Goal: Information Seeking & Learning: Check status

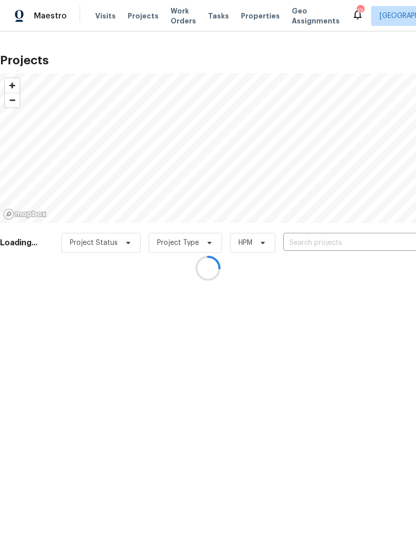
click at [254, 16] on div at bounding box center [208, 268] width 416 height 536
click at [255, 18] on div at bounding box center [208, 268] width 416 height 536
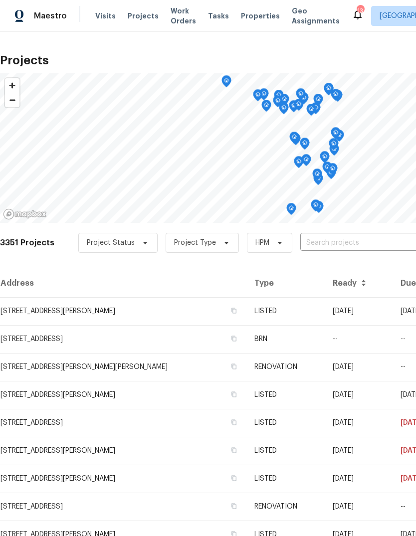
click at [351, 250] on input "text" at bounding box center [357, 242] width 114 height 15
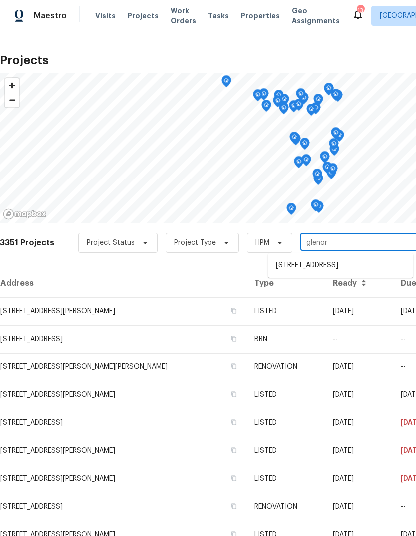
type input "glenoro"
click at [373, 265] on li "2230 Glenoro Dr, Florissant, MO 63033" at bounding box center [340, 265] width 145 height 16
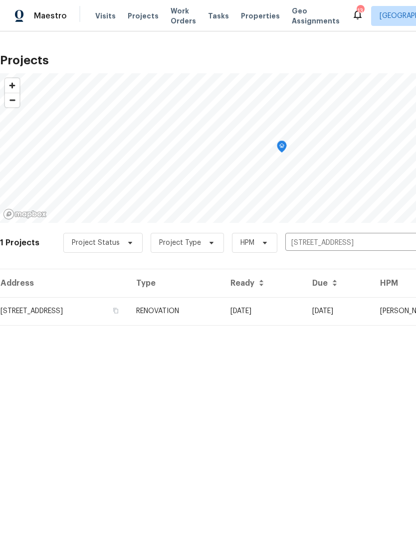
click at [222, 319] on td "RENOVATION" at bounding box center [175, 311] width 94 height 28
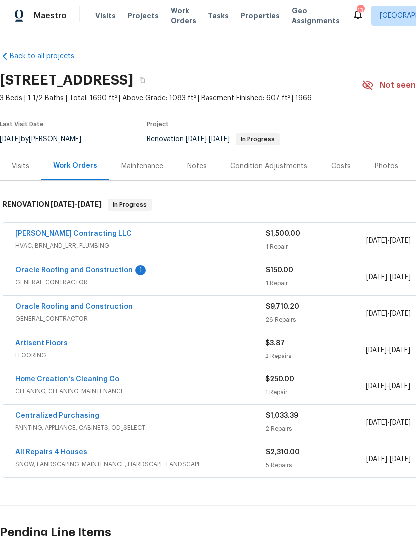
click at [124, 269] on link "Oracle Roofing and Construction" at bounding box center [73, 270] width 117 height 7
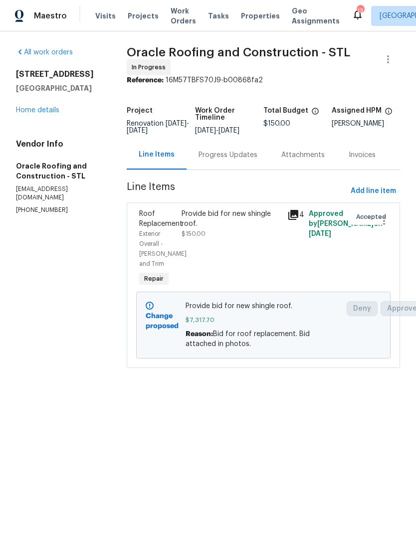
click at [295, 220] on icon at bounding box center [293, 215] width 10 height 10
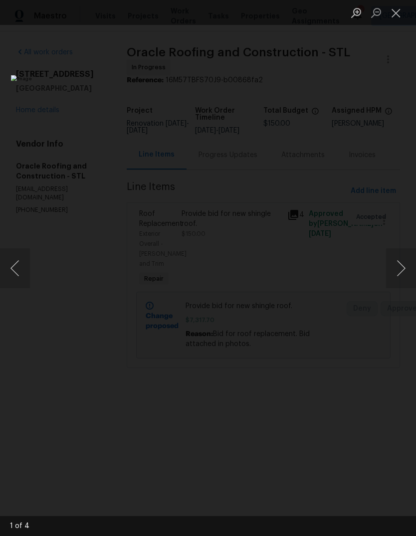
click at [401, 272] on button "Next image" at bounding box center [401, 268] width 30 height 40
click at [405, 266] on button "Next image" at bounding box center [401, 268] width 30 height 40
click at [393, 265] on button "Next image" at bounding box center [401, 268] width 30 height 40
click at [399, 16] on button "Close lightbox" at bounding box center [396, 12] width 20 height 17
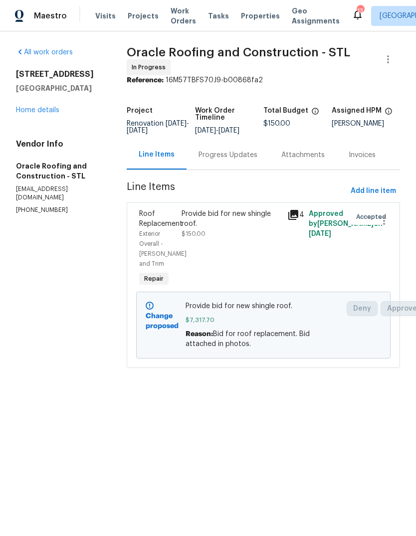
click at [58, 112] on link "Home details" at bounding box center [37, 110] width 43 height 7
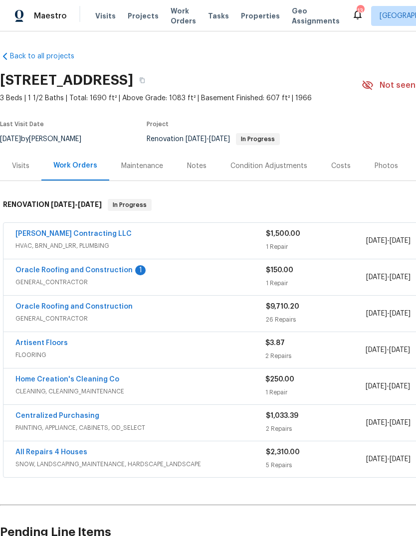
click at [118, 270] on link "Oracle Roofing and Construction" at bounding box center [73, 270] width 117 height 7
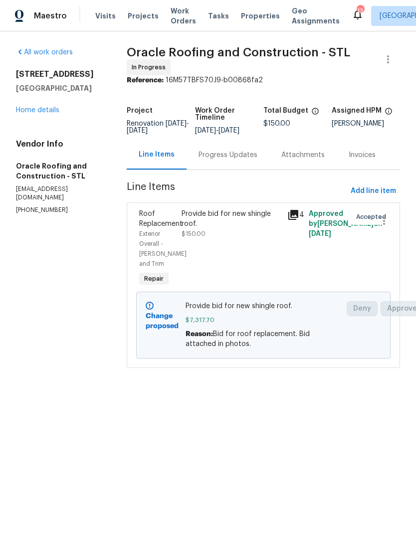
click at [258, 170] on div "Progress Updates" at bounding box center [228, 154] width 83 height 29
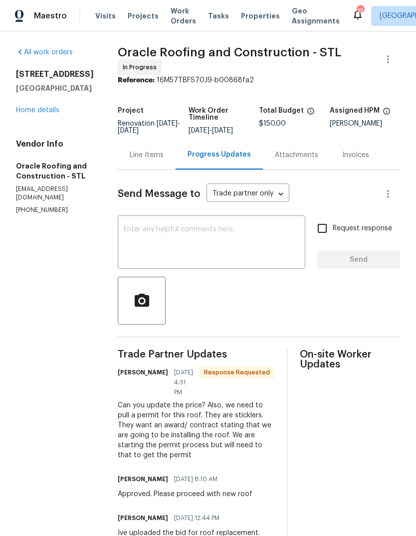
click at [154, 159] on div "Line Items" at bounding box center [147, 155] width 34 height 10
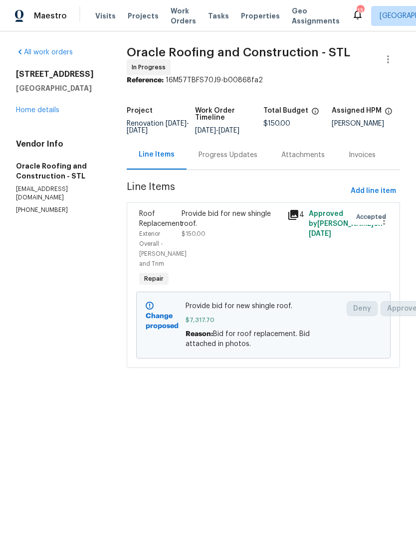
click at [55, 122] on div "All work orders 2230 Glenoro Dr Florissant, MO 63033 Home details Vendor Info O…" at bounding box center [59, 130] width 87 height 167
click at [38, 111] on link "Home details" at bounding box center [37, 110] width 43 height 7
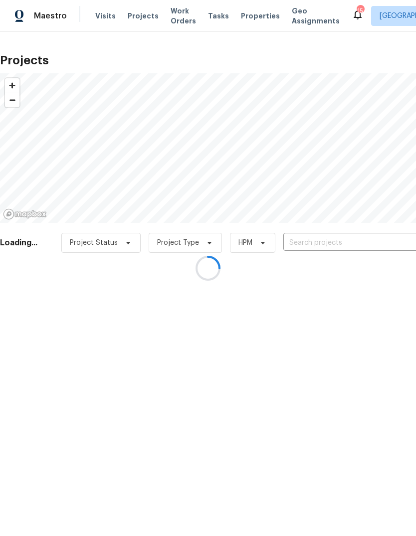
click at [144, 19] on div at bounding box center [208, 268] width 416 height 536
click at [356, 249] on div at bounding box center [208, 268] width 416 height 536
click at [355, 250] on div at bounding box center [208, 268] width 416 height 536
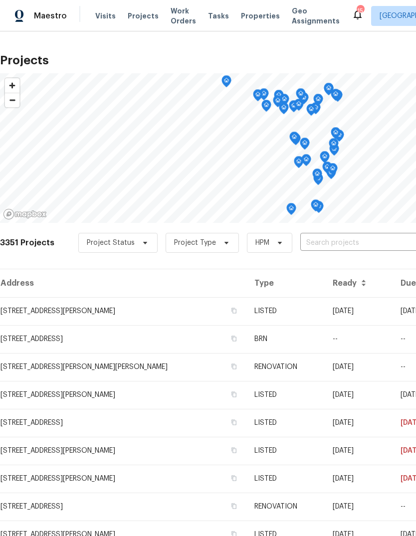
click at [358, 244] on input "text" at bounding box center [357, 242] width 114 height 15
type input "rosant"
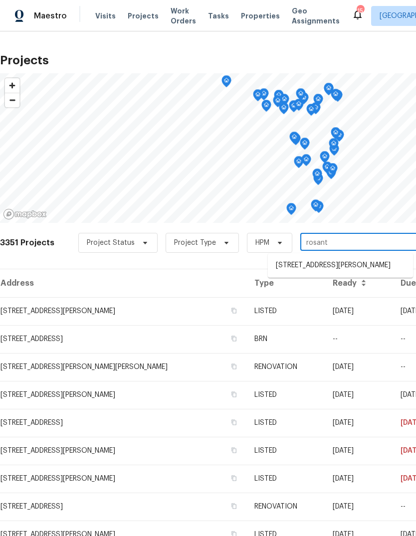
click at [348, 266] on li "14519 Rosant Ct, Florissant, MO 63034" at bounding box center [340, 265] width 145 height 16
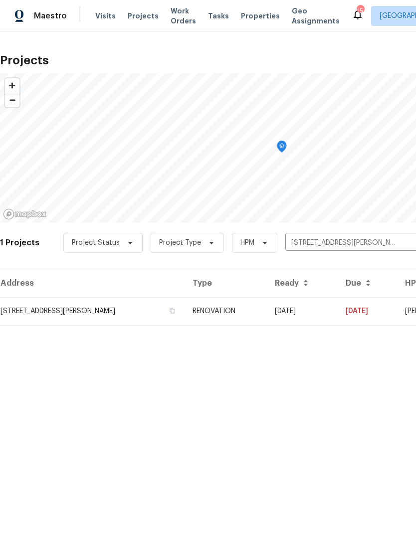
click at [240, 311] on td "RENOVATION" at bounding box center [226, 311] width 82 height 28
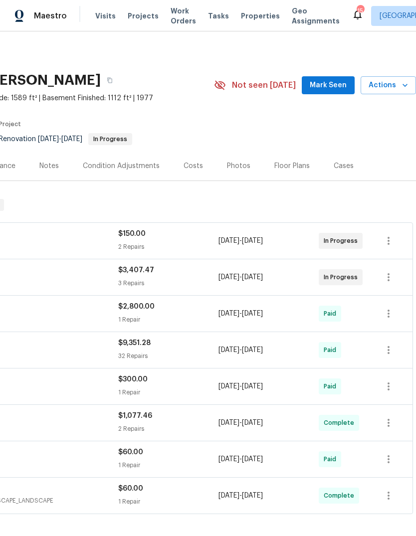
scroll to position [0, 148]
click at [237, 165] on div "Photos" at bounding box center [238, 166] width 23 height 10
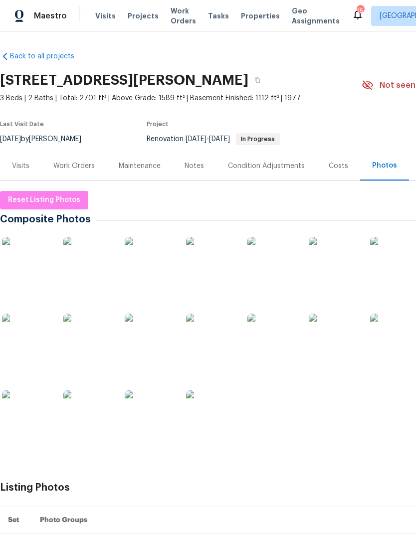
click at [41, 414] on img at bounding box center [27, 416] width 50 height 50
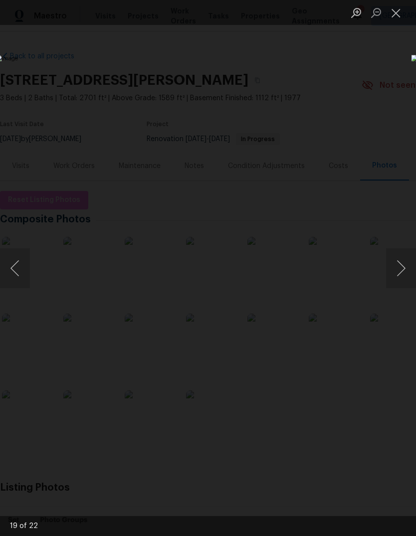
click at [400, 262] on button "Next image" at bounding box center [401, 268] width 30 height 40
click at [399, 266] on button "Next image" at bounding box center [401, 268] width 30 height 40
click at [402, 270] on button "Next image" at bounding box center [401, 268] width 30 height 40
click at [400, 270] on button "Next image" at bounding box center [401, 268] width 30 height 40
click at [402, 268] on button "Next image" at bounding box center [401, 268] width 30 height 40
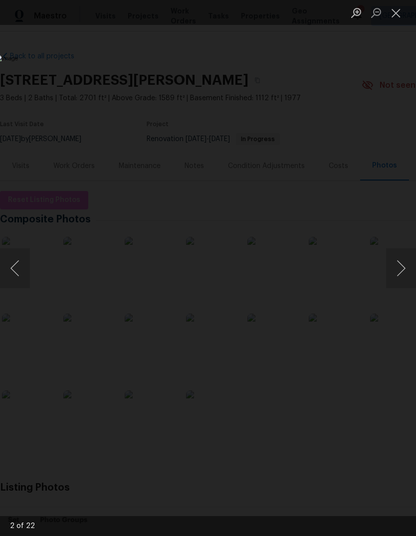
click at [400, 271] on button "Next image" at bounding box center [401, 268] width 30 height 40
click at [400, 272] on button "Next image" at bounding box center [401, 268] width 30 height 40
click at [401, 271] on button "Next image" at bounding box center [401, 268] width 30 height 40
click at [402, 269] on button "Next image" at bounding box center [401, 268] width 30 height 40
click at [402, 268] on button "Next image" at bounding box center [401, 268] width 30 height 40
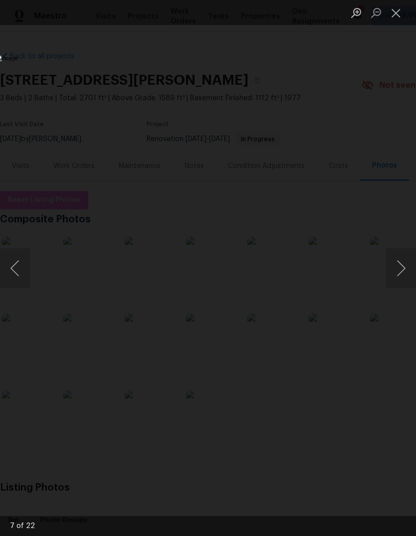
click at [402, 267] on button "Next image" at bounding box center [401, 268] width 30 height 40
click at [402, 268] on button "Next image" at bounding box center [401, 268] width 30 height 40
click at [402, 267] on button "Next image" at bounding box center [401, 268] width 30 height 40
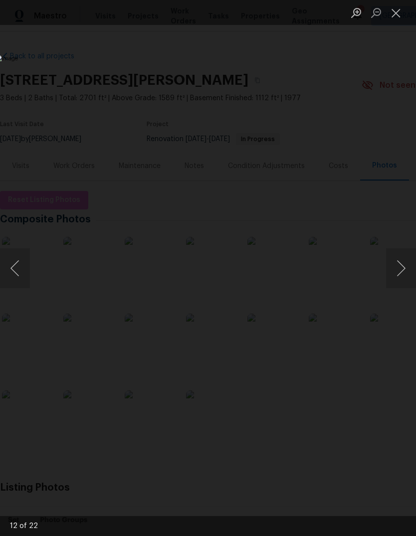
click at [402, 266] on button "Next image" at bounding box center [401, 268] width 30 height 40
click at [401, 266] on button "Next image" at bounding box center [401, 268] width 30 height 40
click at [403, 265] on button "Next image" at bounding box center [401, 268] width 30 height 40
click at [400, 268] on button "Next image" at bounding box center [401, 268] width 30 height 40
click at [402, 267] on button "Next image" at bounding box center [401, 268] width 30 height 40
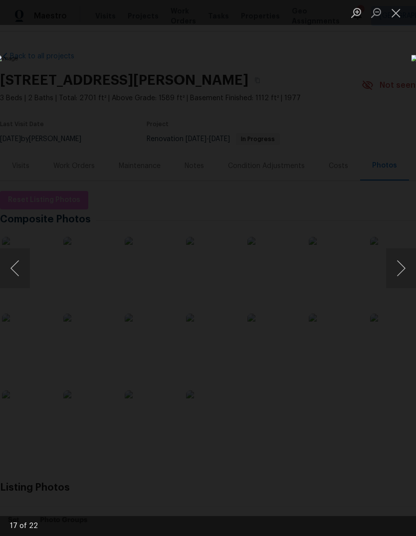
click at [392, 17] on button "Close lightbox" at bounding box center [396, 12] width 20 height 17
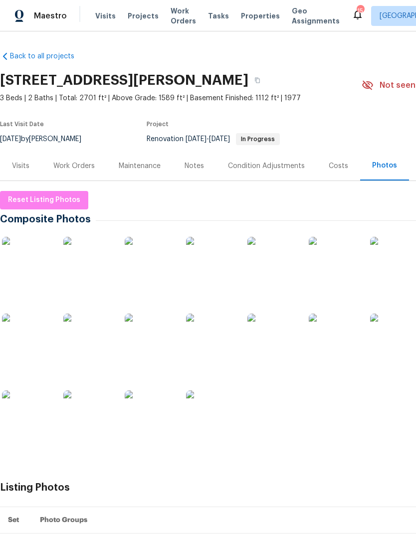
click at [200, 168] on div "Notes" at bounding box center [194, 166] width 19 height 10
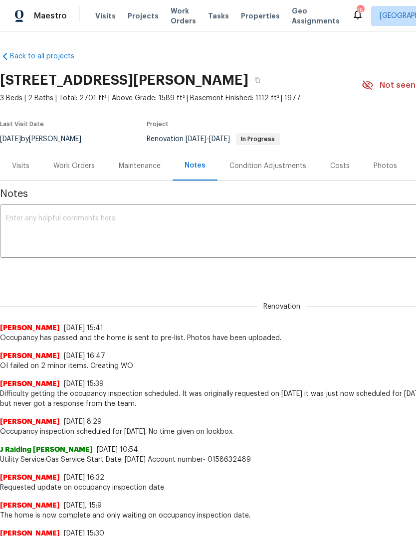
click at [391, 168] on div "Photos" at bounding box center [385, 166] width 23 height 10
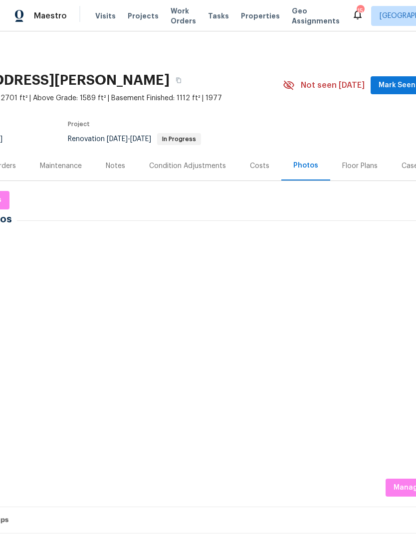
scroll to position [0, 79]
click at [396, 88] on span "Mark Seen" at bounding box center [397, 85] width 37 height 12
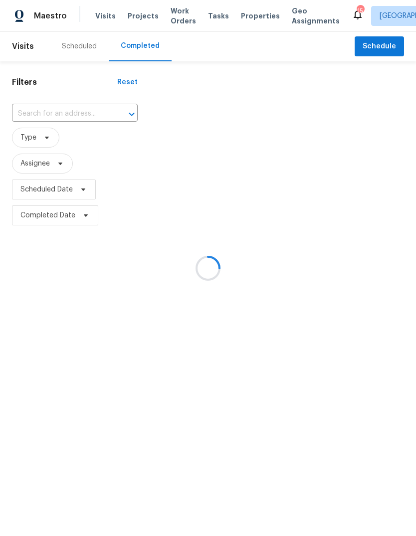
click at [252, 26] on div at bounding box center [208, 268] width 416 height 536
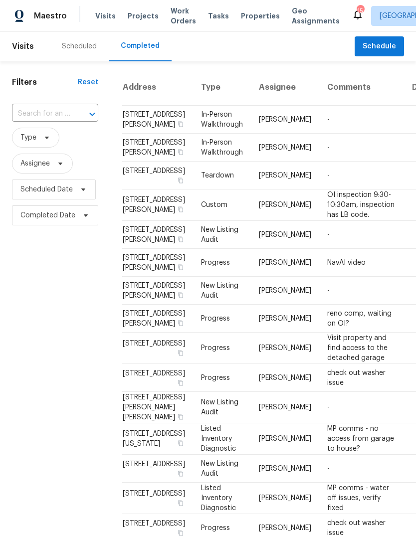
click at [252, 11] on span "Properties" at bounding box center [260, 16] width 39 height 10
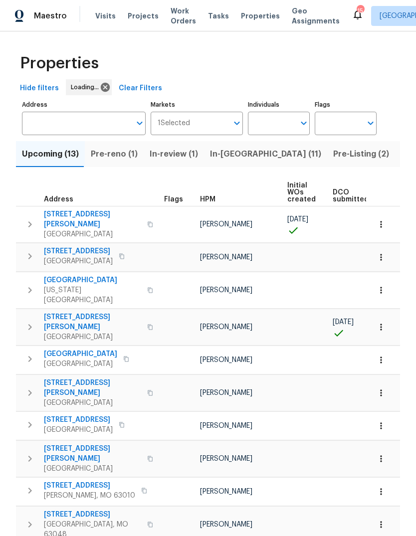
click at [333, 154] on span "Pre-Listing (2)" at bounding box center [361, 154] width 56 height 14
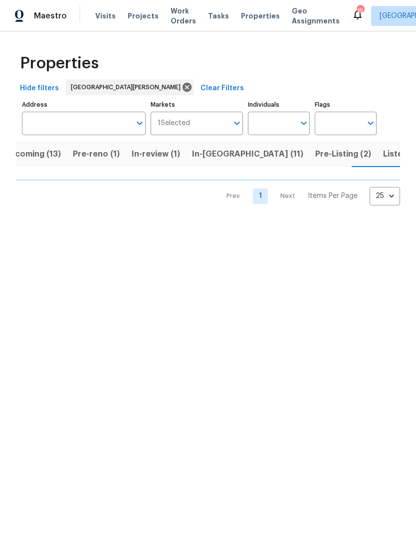
scroll to position [0, 22]
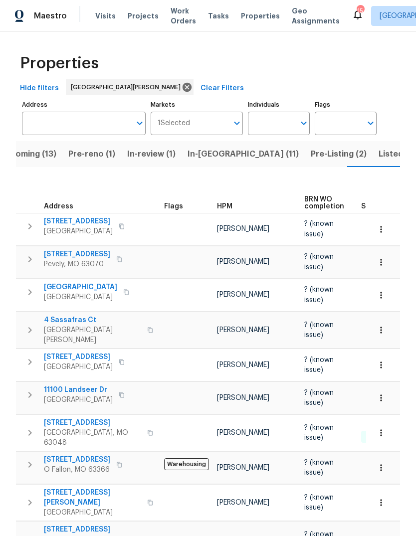
click at [234, 210] on div "HPM" at bounding box center [256, 206] width 79 height 7
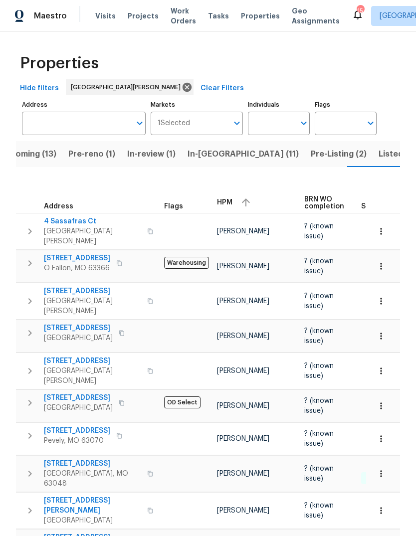
click at [230, 205] on span "HPM" at bounding box center [224, 202] width 15 height 7
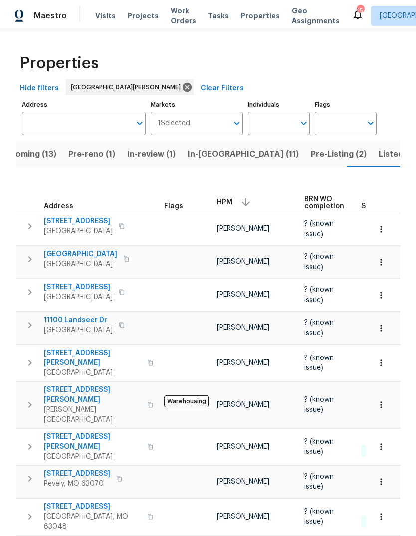
click at [97, 358] on span "5040 Parker Ave" at bounding box center [92, 358] width 97 height 20
click at [311, 154] on span "Pre-Listing (2)" at bounding box center [339, 154] width 56 height 14
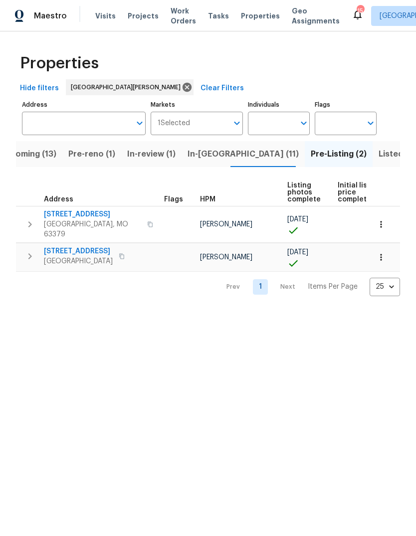
click at [98, 217] on span "405 Excalibur Blvd" at bounding box center [92, 215] width 97 height 10
click at [45, 156] on span "Upcoming (13)" at bounding box center [28, 154] width 57 height 14
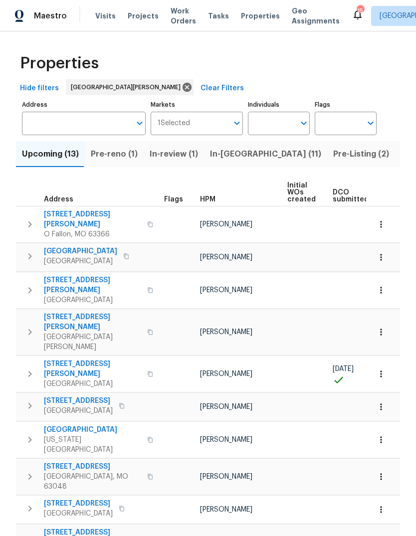
click at [212, 202] on span "HPM" at bounding box center [207, 199] width 15 height 7
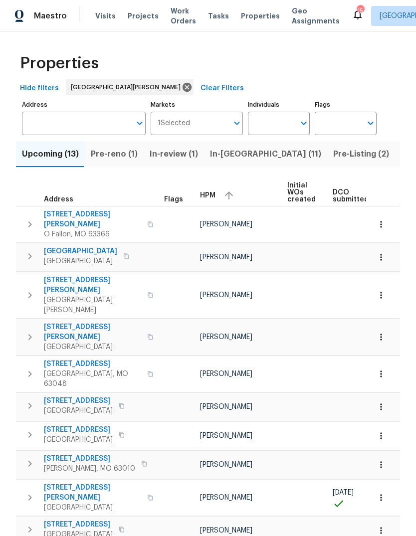
click at [221, 197] on button "button" at bounding box center [228, 195] width 15 height 15
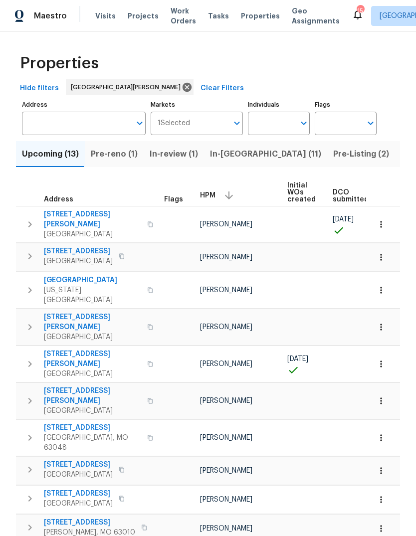
click at [122, 153] on span "Pre-reno (1)" at bounding box center [114, 154] width 47 height 14
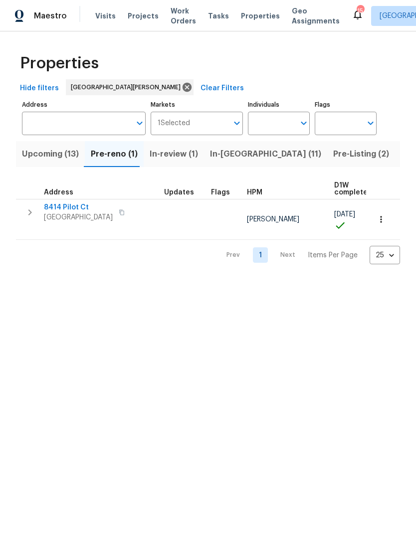
click at [65, 157] on span "Upcoming (13)" at bounding box center [50, 154] width 57 height 14
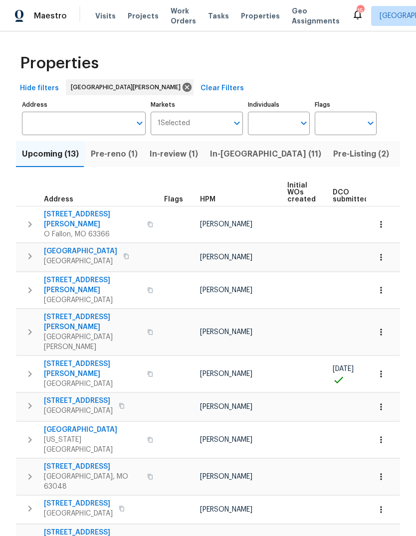
click at [214, 197] on div "HPM" at bounding box center [239, 199] width 79 height 7
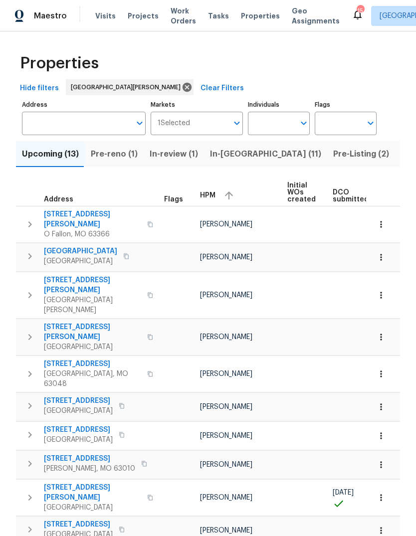
click at [215, 195] on div "HPM" at bounding box center [239, 195] width 79 height 15
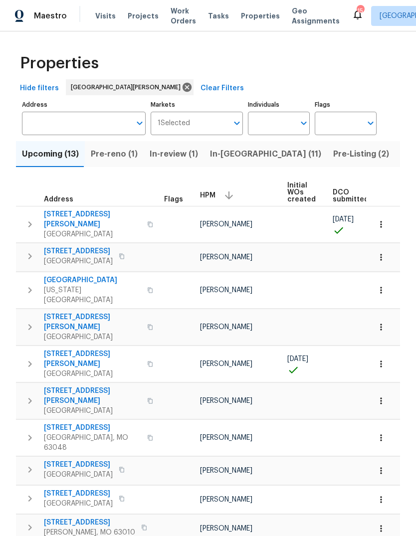
click at [333, 158] on span "Pre-Listing (2)" at bounding box center [361, 154] width 56 height 14
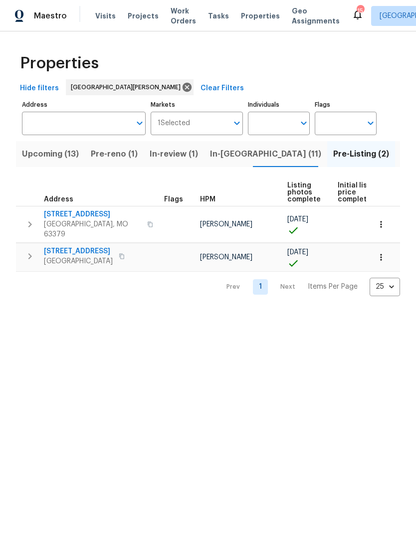
click at [97, 246] on span "14519 Rosant Ct" at bounding box center [78, 251] width 69 height 10
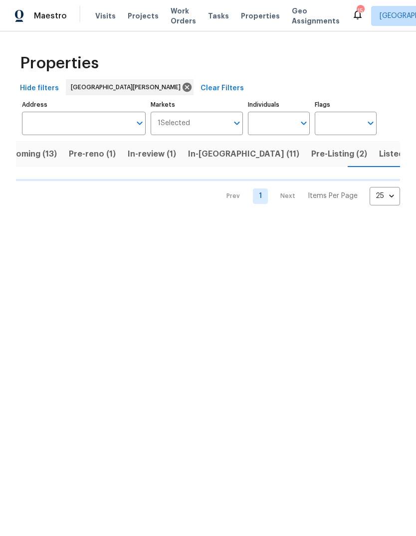
scroll to position [0, 22]
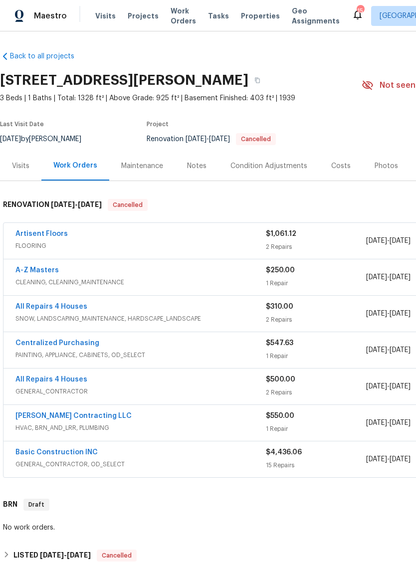
click at [200, 170] on div "Notes" at bounding box center [196, 166] width 19 height 10
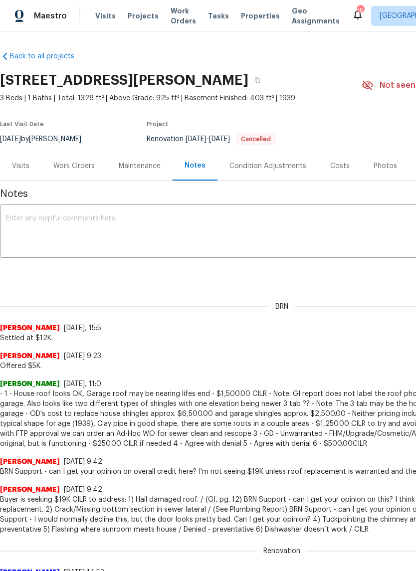
click at [91, 169] on div "Work Orders" at bounding box center [73, 166] width 41 height 10
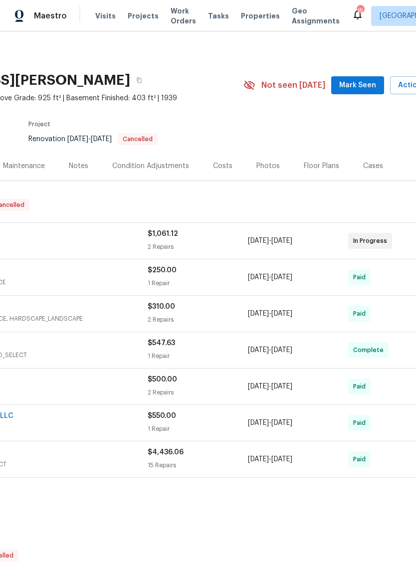
scroll to position [0, 120]
click at [360, 87] on span "Mark Seen" at bounding box center [356, 85] width 37 height 12
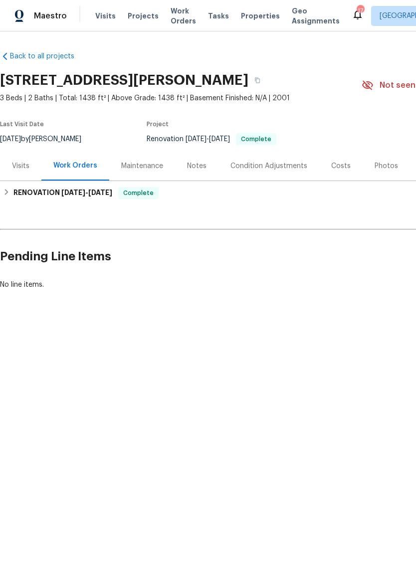
click at [387, 165] on div "Photos" at bounding box center [386, 166] width 23 height 10
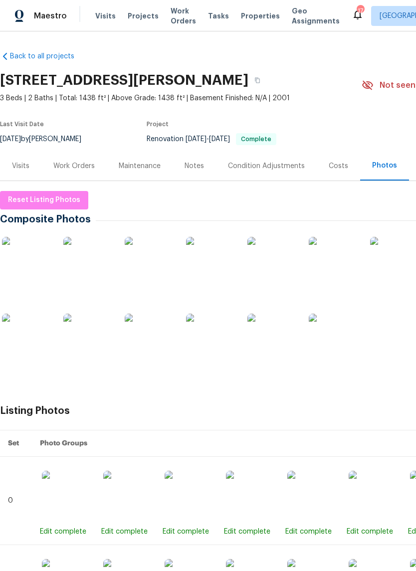
click at [269, 346] on img at bounding box center [272, 339] width 50 height 50
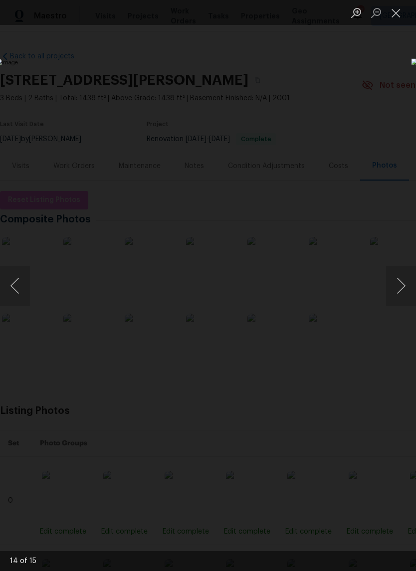
click at [406, 291] on button "Next image" at bounding box center [401, 286] width 30 height 40
click at [410, 284] on button "Next image" at bounding box center [401, 286] width 30 height 40
click at [405, 284] on button "Next image" at bounding box center [401, 286] width 30 height 40
click at [400, 281] on button "Next image" at bounding box center [401, 286] width 30 height 40
click at [398, 282] on button "Next image" at bounding box center [401, 286] width 30 height 40
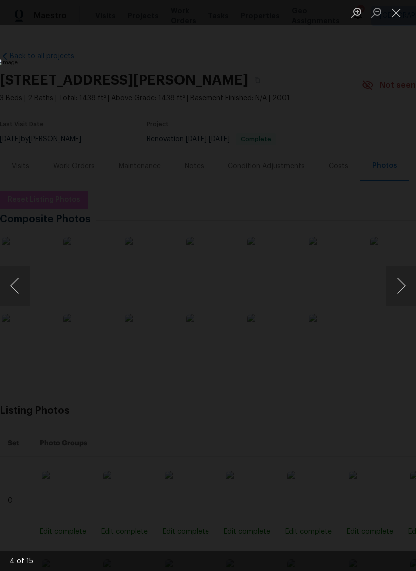
click at [399, 284] on button "Next image" at bounding box center [401, 286] width 30 height 40
click at [399, 283] on button "Next image" at bounding box center [401, 286] width 30 height 40
click at [400, 280] on button "Next image" at bounding box center [401, 286] width 30 height 40
click at [400, 279] on button "Next image" at bounding box center [401, 286] width 30 height 40
click at [401, 280] on button "Next image" at bounding box center [401, 286] width 30 height 40
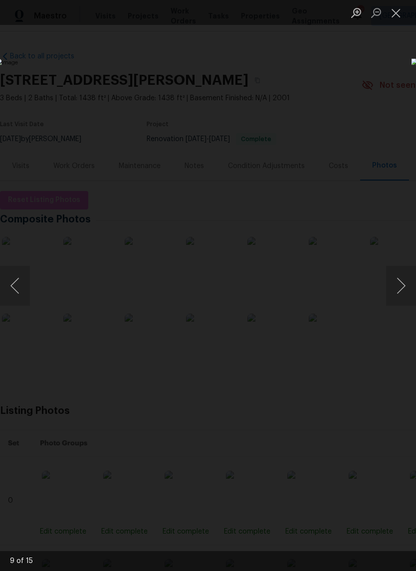
click at [24, 290] on button "Previous image" at bounding box center [15, 286] width 30 height 40
click at [403, 288] on button "Next image" at bounding box center [401, 286] width 30 height 40
click at [410, 286] on button "Next image" at bounding box center [401, 286] width 30 height 40
click at [22, 295] on button "Previous image" at bounding box center [15, 286] width 30 height 40
click at [411, 291] on button "Next image" at bounding box center [401, 286] width 30 height 40
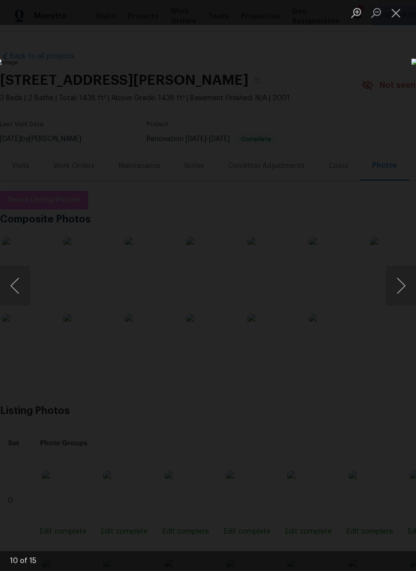
click at [403, 288] on button "Next image" at bounding box center [401, 286] width 30 height 40
click at [406, 288] on button "Next image" at bounding box center [401, 286] width 30 height 40
click at [405, 289] on button "Next image" at bounding box center [401, 286] width 30 height 40
click at [403, 286] on button "Next image" at bounding box center [401, 286] width 30 height 40
click at [403, 284] on button "Next image" at bounding box center [401, 286] width 30 height 40
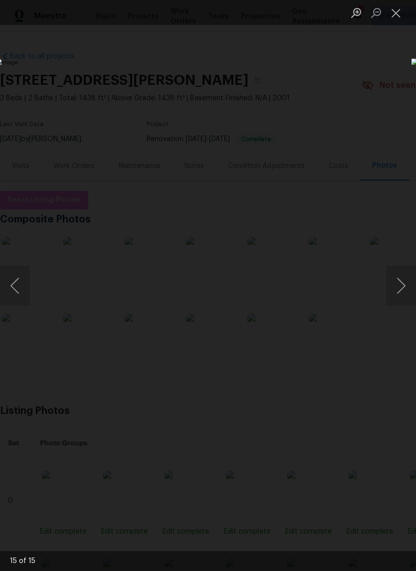
click at [400, 285] on button "Next image" at bounding box center [401, 286] width 30 height 40
click at [399, 15] on button "Close lightbox" at bounding box center [396, 12] width 20 height 17
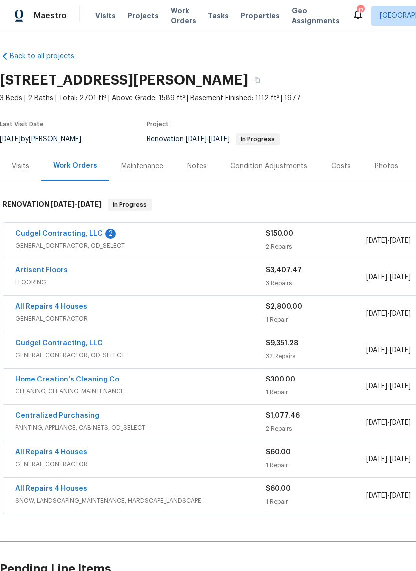
click at [96, 233] on link "Cudgel Contracting, LLC" at bounding box center [58, 233] width 87 height 7
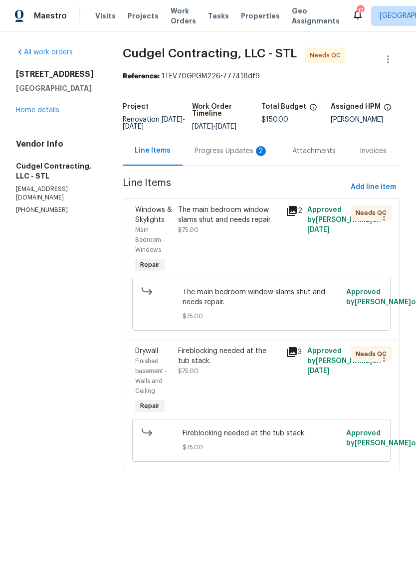
click at [297, 216] on icon at bounding box center [292, 211] width 10 height 10
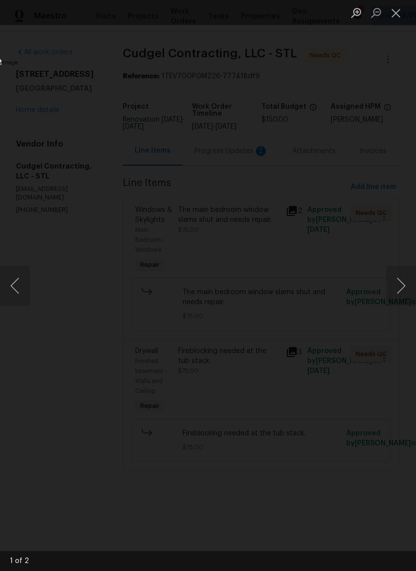
click at [399, 288] on button "Next image" at bounding box center [401, 286] width 30 height 40
click at [395, 17] on button "Close lightbox" at bounding box center [396, 12] width 20 height 17
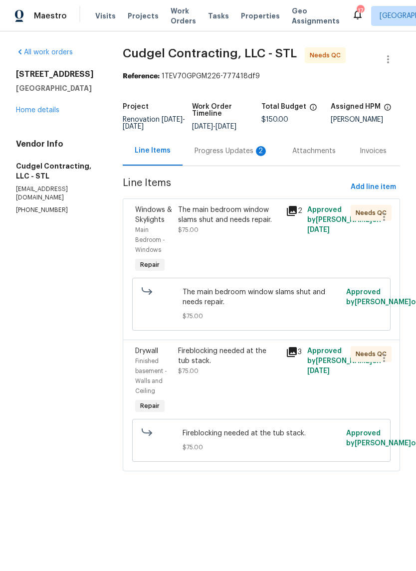
click at [253, 235] on div "The main bedroom window slams shut and needs repair. $75.00" at bounding box center [229, 220] width 102 height 30
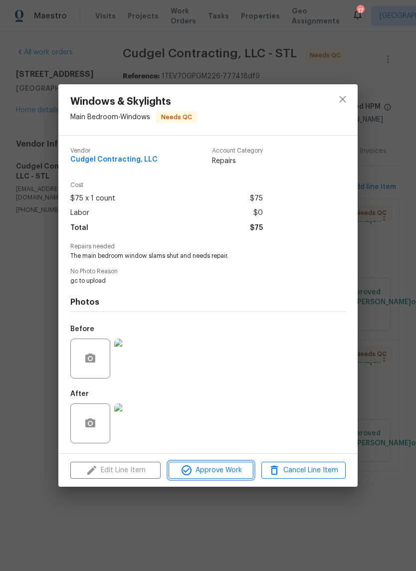
click at [239, 475] on span "Approve Work" at bounding box center [211, 470] width 78 height 12
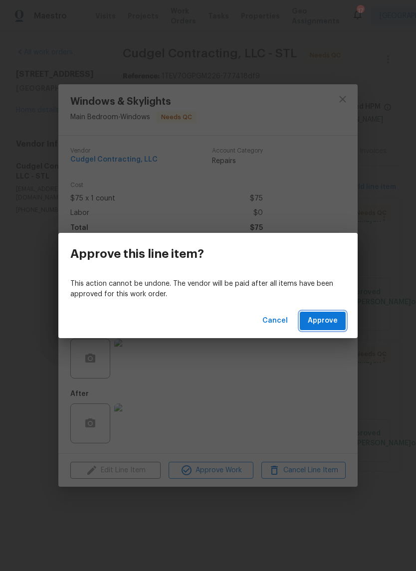
click at [333, 325] on span "Approve" at bounding box center [323, 321] width 30 height 12
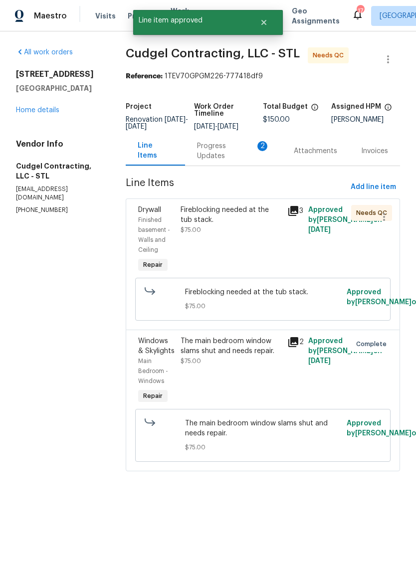
click at [298, 215] on icon at bounding box center [293, 211] width 10 height 10
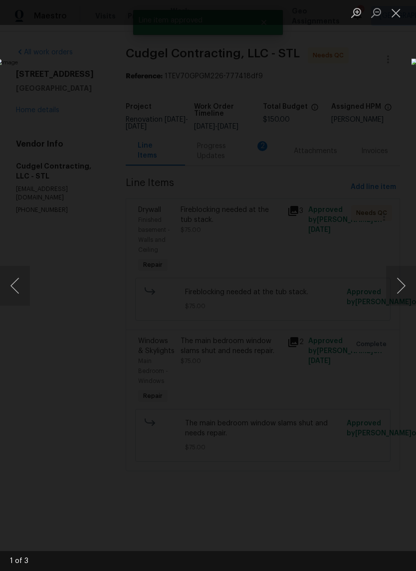
click at [396, 293] on button "Next image" at bounding box center [401, 286] width 30 height 40
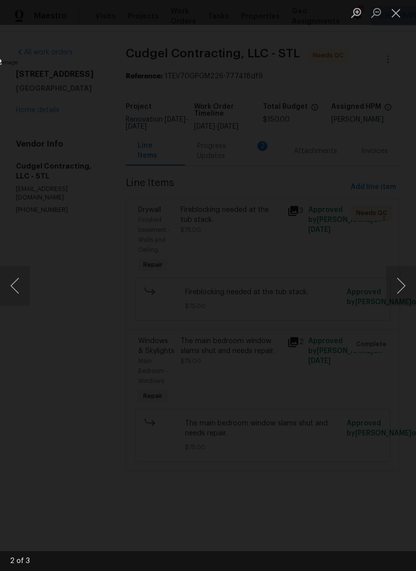
click at [402, 289] on button "Next image" at bounding box center [401, 286] width 30 height 40
click at [24, 288] on button "Previous image" at bounding box center [15, 286] width 30 height 40
click at [397, 17] on button "Close lightbox" at bounding box center [396, 12] width 20 height 17
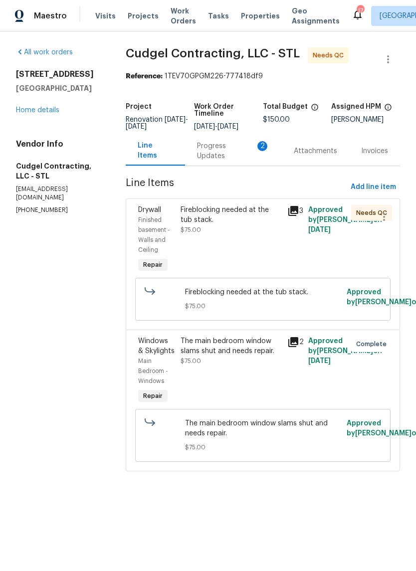
click at [251, 252] on div "Fireblocking needed at the tub stack. $75.00" at bounding box center [231, 240] width 106 height 76
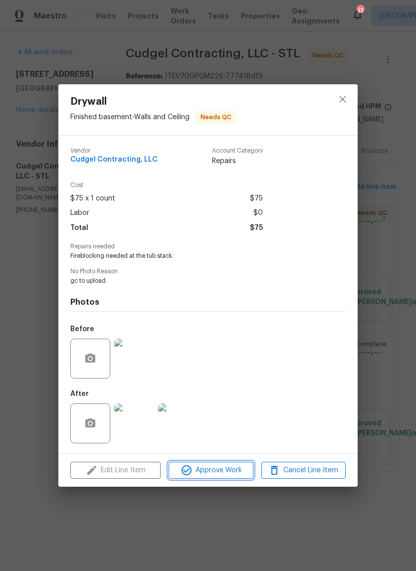
click at [233, 475] on span "Approve Work" at bounding box center [211, 470] width 78 height 12
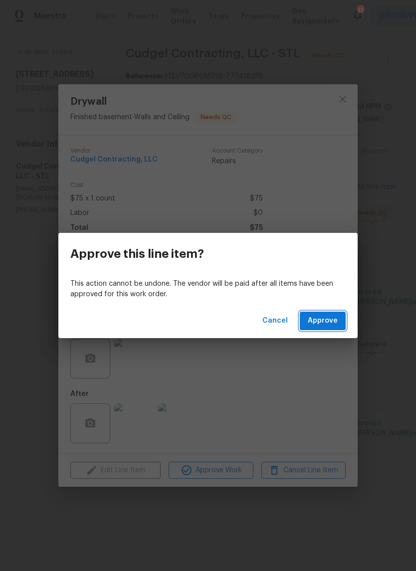
click at [337, 322] on span "Approve" at bounding box center [323, 321] width 30 height 12
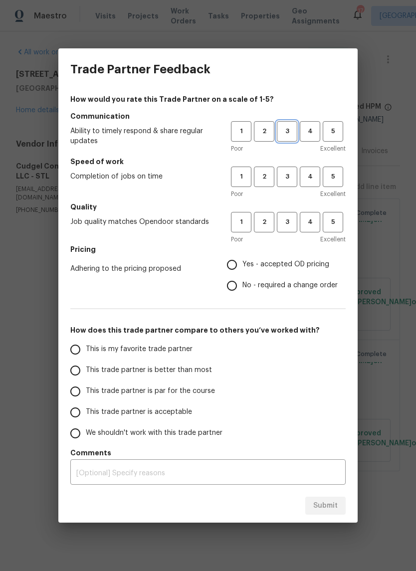
click at [289, 135] on span "3" at bounding box center [287, 131] width 18 height 11
click at [296, 173] on span "3" at bounding box center [287, 176] width 18 height 11
click at [317, 227] on span "4" at bounding box center [310, 221] width 18 height 11
click at [285, 270] on label "Yes - accepted OD pricing" at bounding box center [279, 264] width 116 height 21
click at [242, 270] on input "Yes - accepted OD pricing" at bounding box center [231, 264] width 21 height 21
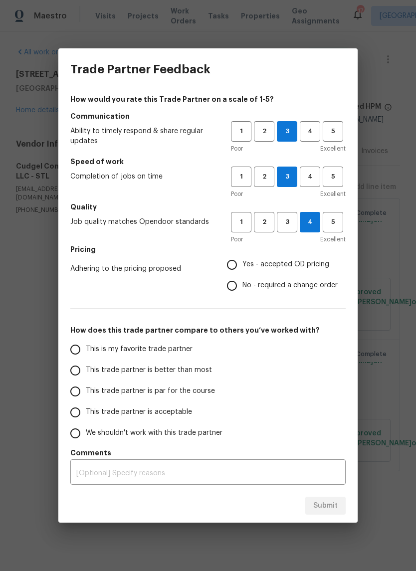
radio input "true"
click at [213, 373] on label "This trade partner is better than most" at bounding box center [144, 370] width 158 height 21
click at [86, 373] on input "This trade partner is better than most" at bounding box center [75, 370] width 21 height 21
click at [331, 510] on span "Submit" at bounding box center [325, 506] width 24 height 12
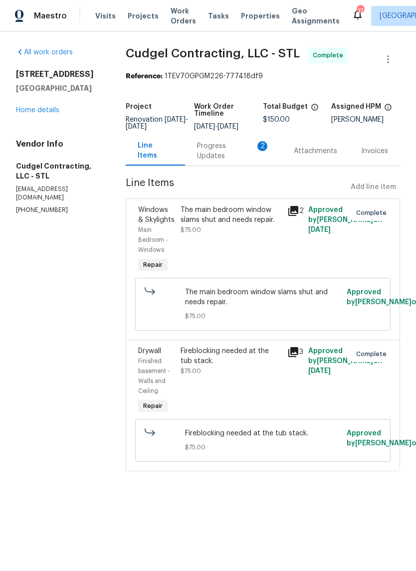
radio input "true"
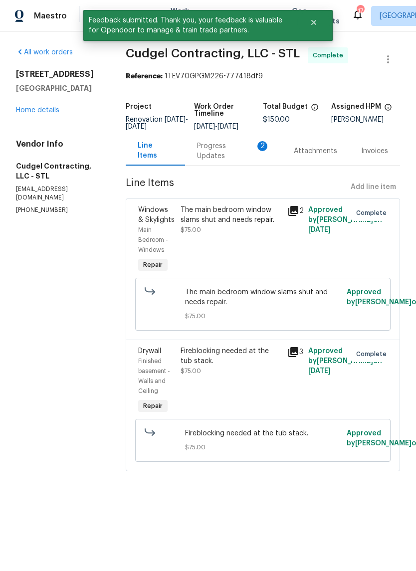
click at [250, 166] on div "Progress Updates 2" at bounding box center [233, 150] width 97 height 29
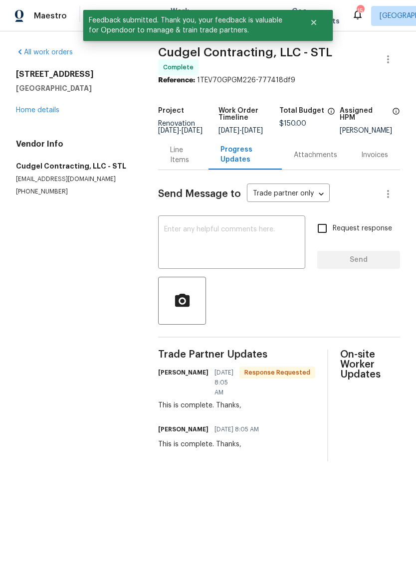
click at [264, 261] on textarea at bounding box center [231, 243] width 135 height 35
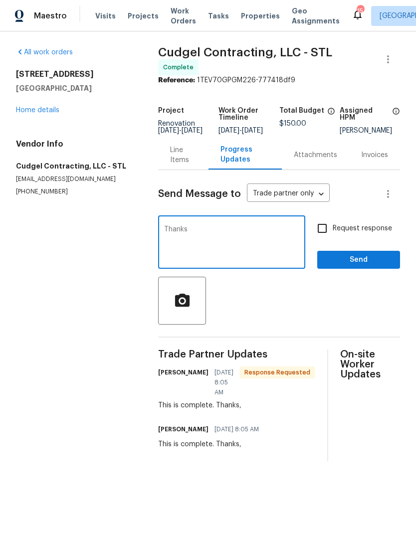
type textarea "Thanks"
click at [372, 266] on span "Send" at bounding box center [358, 260] width 67 height 12
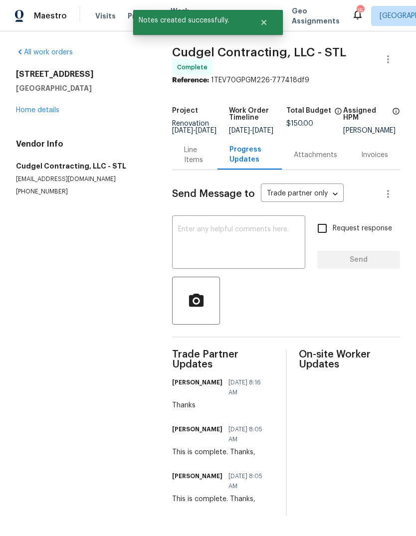
click at [57, 113] on link "Home details" at bounding box center [37, 110] width 43 height 7
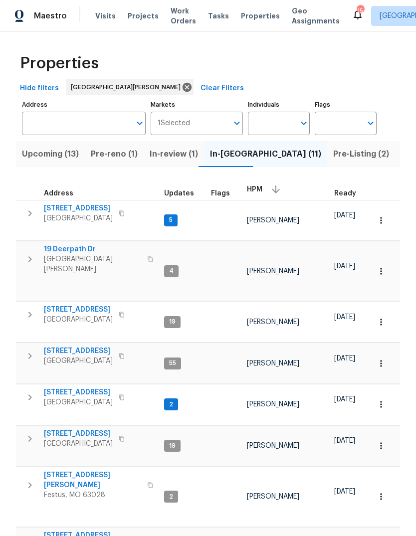
click at [94, 214] on span "Florissant, MO 63033" at bounding box center [78, 219] width 69 height 10
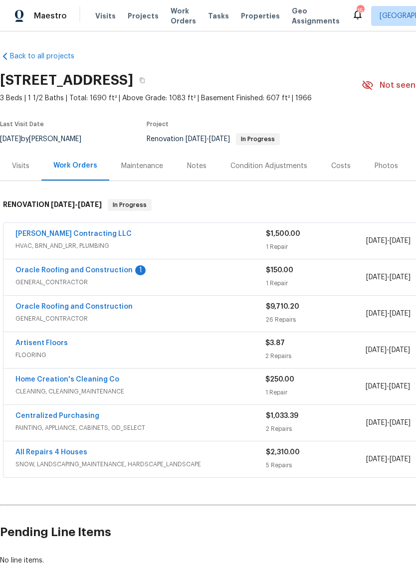
click at [124, 270] on link "Oracle Roofing and Construction" at bounding box center [73, 270] width 117 height 7
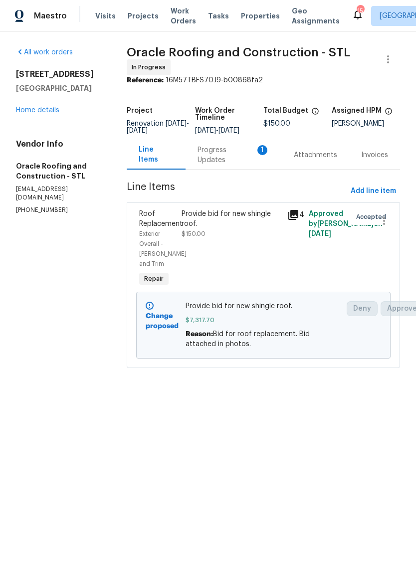
click at [224, 161] on div "Progress Updates 1" at bounding box center [234, 155] width 72 height 20
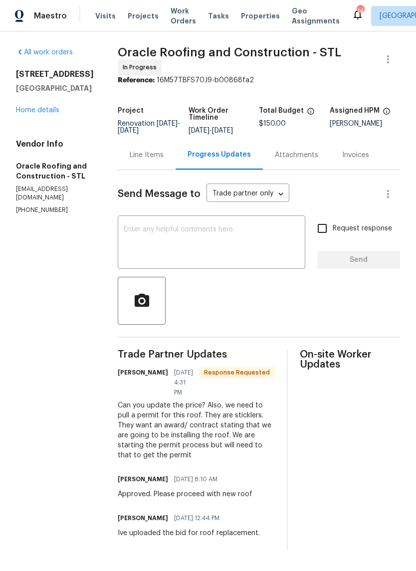
click at [41, 112] on link "Home details" at bounding box center [37, 110] width 43 height 7
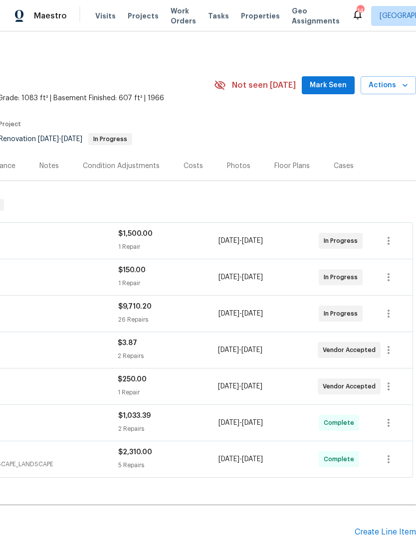
scroll to position [0, 148]
click at [335, 83] on span "Mark Seen" at bounding box center [328, 85] width 37 height 12
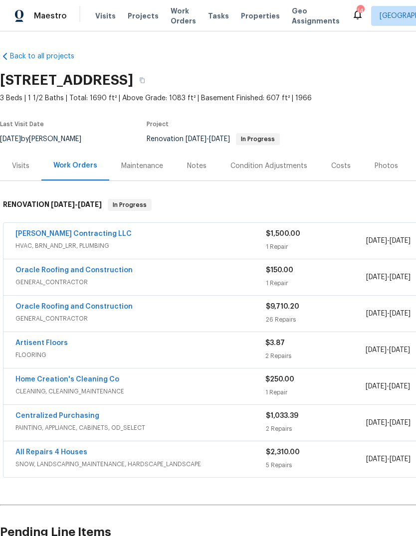
scroll to position [0, 0]
click at [110, 20] on span "Visits" at bounding box center [105, 16] width 20 height 10
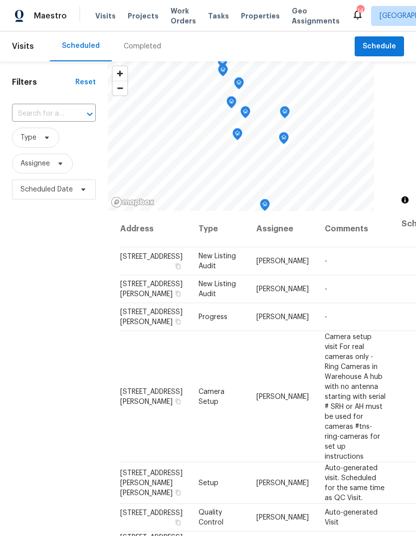
click at [143, 50] on div "Completed" at bounding box center [142, 46] width 37 height 10
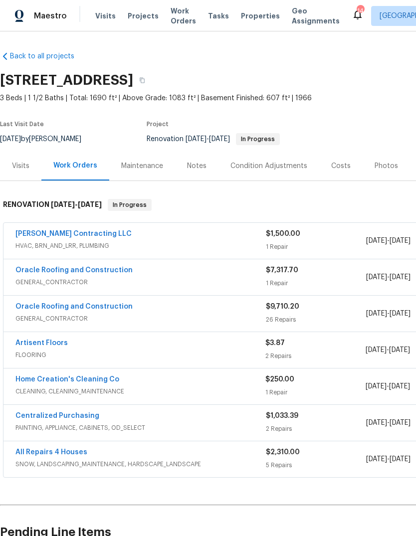
click at [250, 19] on span "Properties" at bounding box center [260, 16] width 39 height 10
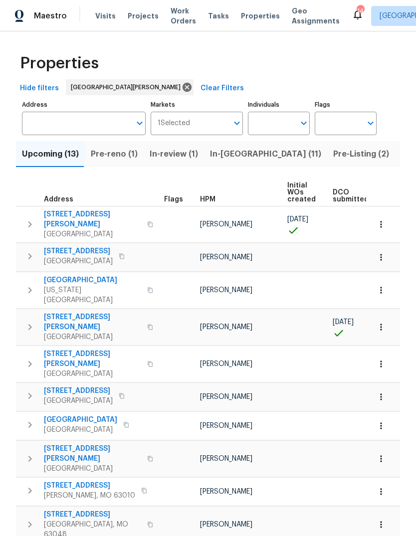
click at [401, 159] on span "Listed (31)" at bounding box center [421, 154] width 41 height 14
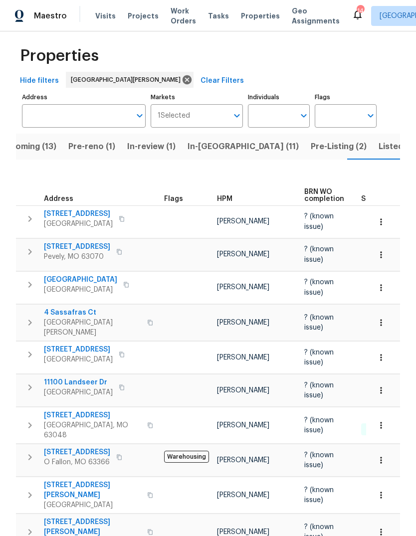
scroll to position [8, 0]
click at [43, 148] on span "Upcoming (13)" at bounding box center [28, 146] width 57 height 14
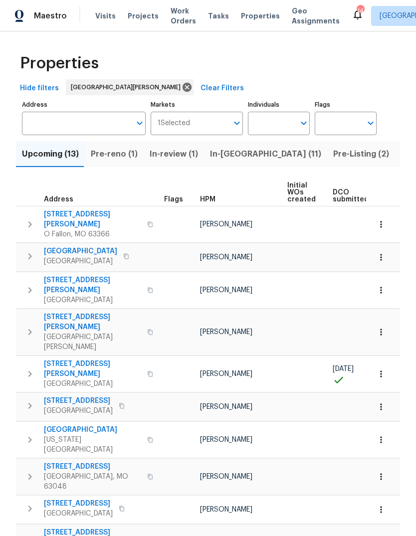
click at [333, 158] on span "Pre-Listing (2)" at bounding box center [361, 154] width 56 height 14
